Goal: Task Accomplishment & Management: Complete application form

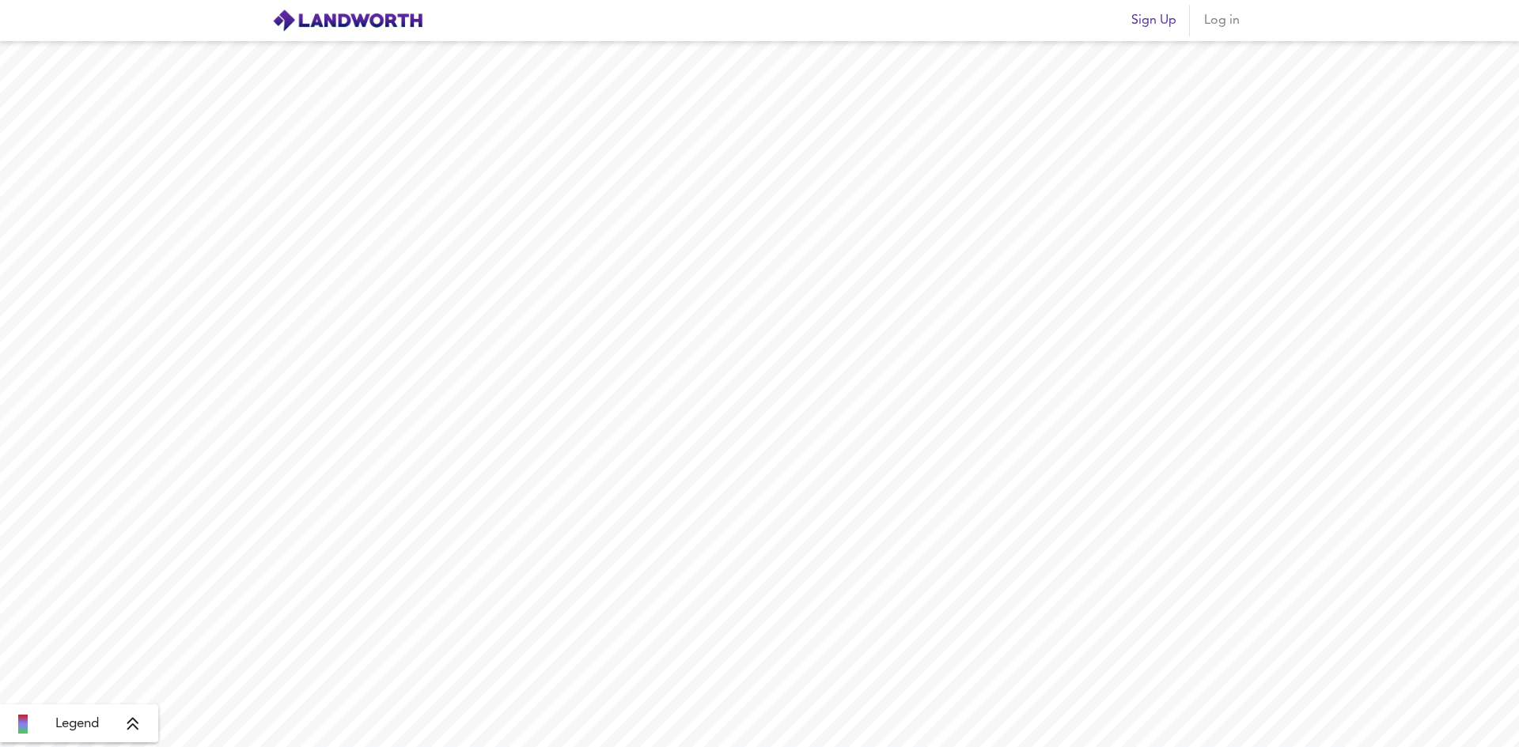
click at [1155, 18] on span "Sign Up" at bounding box center [1153, 20] width 45 height 22
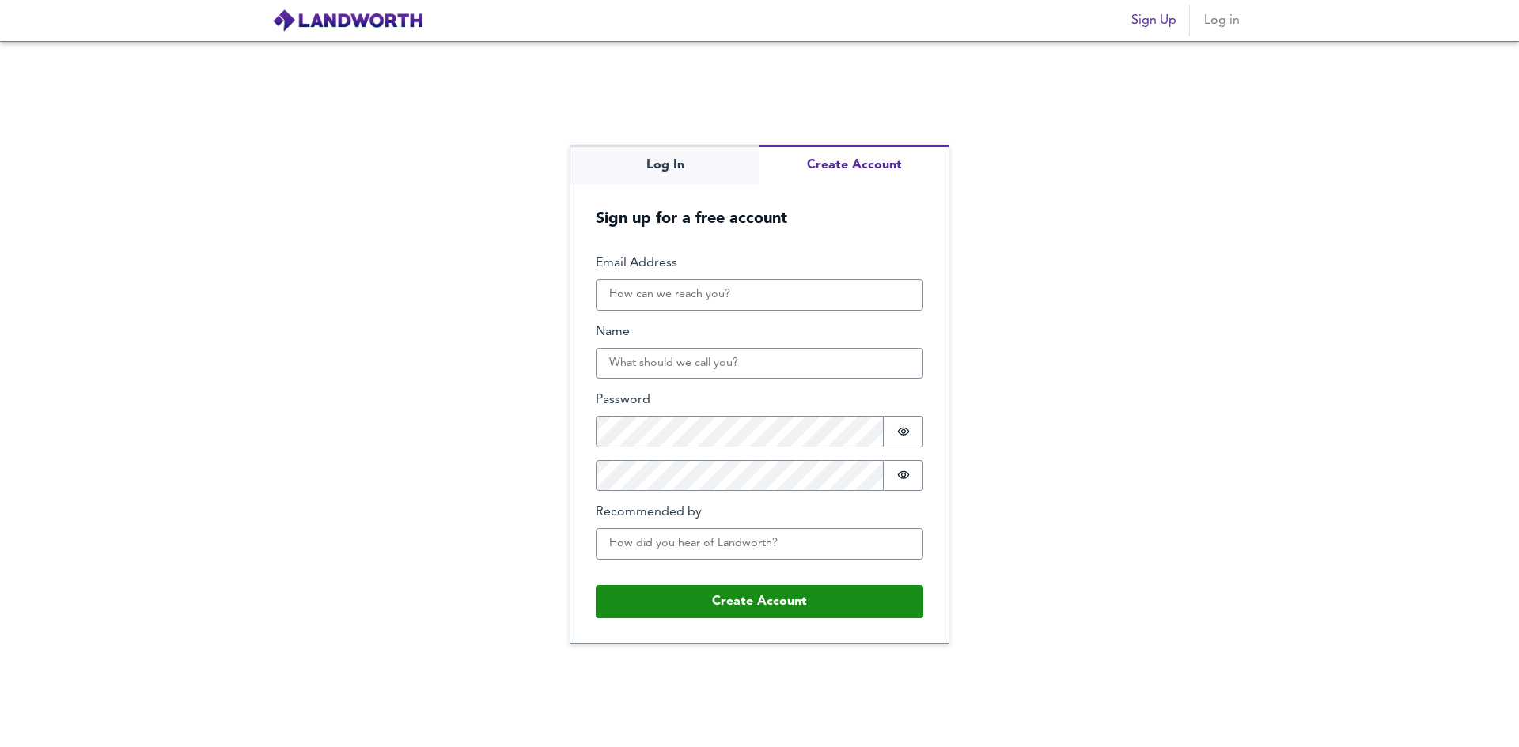
click at [1153, 19] on span "Sign Up" at bounding box center [1153, 20] width 45 height 22
click at [1167, 121] on div "Log In Create Account Sign up for a free account Email Address Name Password Pa…" at bounding box center [759, 394] width 1519 height 706
click at [832, 109] on div "Log In Create Account Sign up for a free account Email Address Name Password Pa…" at bounding box center [759, 394] width 1519 height 706
click at [341, 17] on img at bounding box center [347, 21] width 151 height 24
